Goal: Task Accomplishment & Management: Use online tool/utility

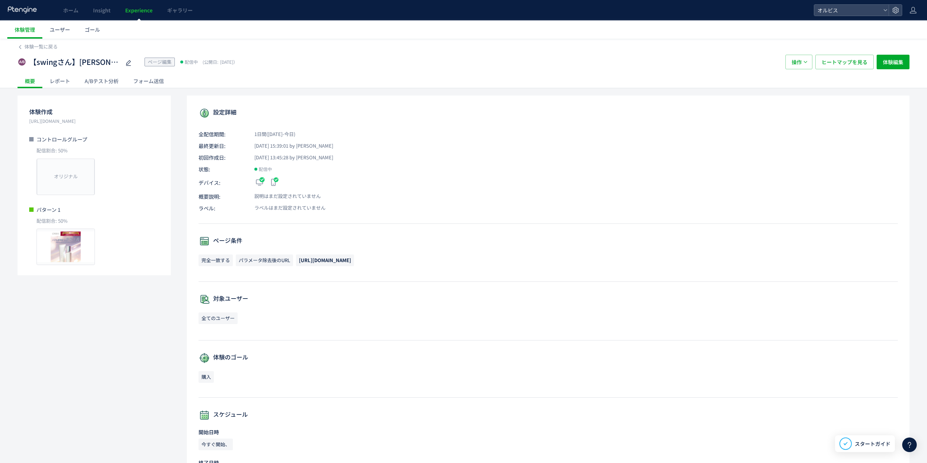
click at [120, 85] on div "A/Bテスト分析" at bounding box center [101, 81] width 49 height 15
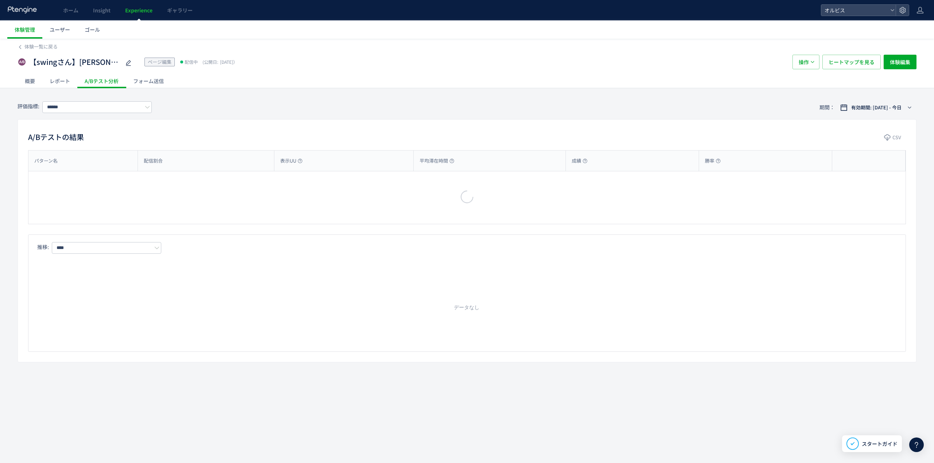
type input "**"
